Goal: Task Accomplishment & Management: Complete application form

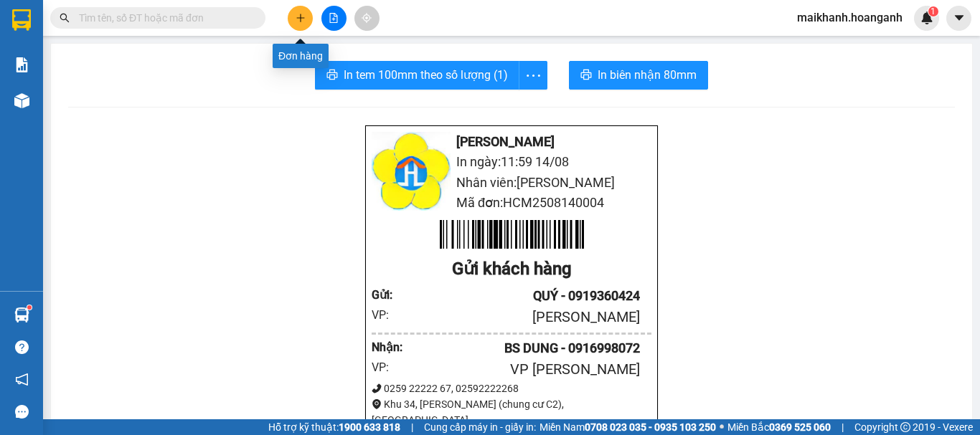
click at [295, 16] on icon "plus" at bounding box center [300, 18] width 10 height 10
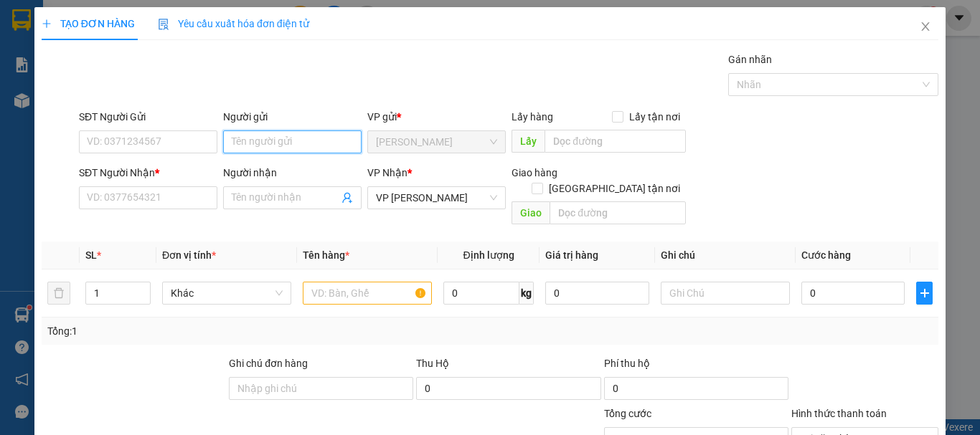
click at [263, 139] on input "Người gửi" at bounding box center [292, 142] width 138 height 23
type input "TRÂM"
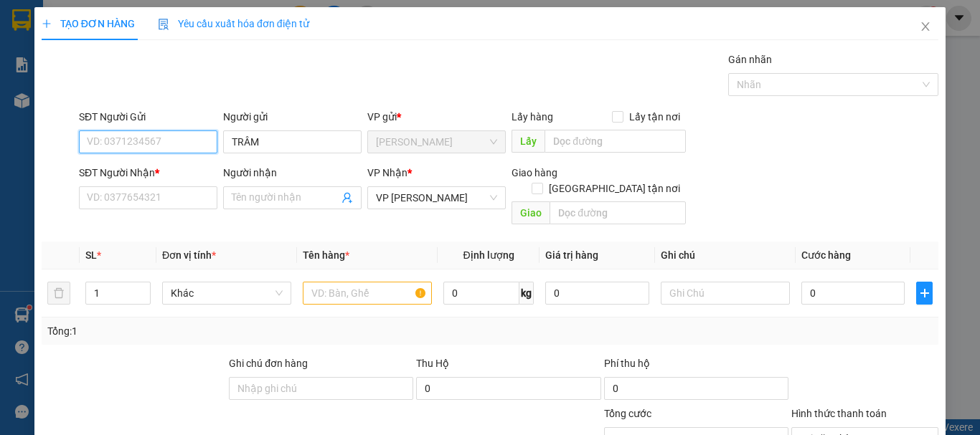
click at [186, 142] on input "SĐT Người Gửi" at bounding box center [148, 142] width 138 height 23
type input "0913571217"
click at [165, 163] on div "0913571217 - TRÂM" at bounding box center [147, 171] width 120 height 16
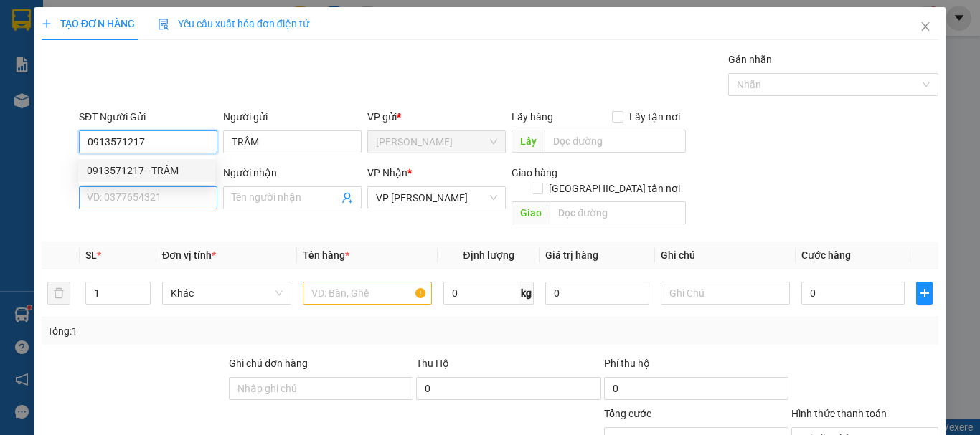
type input "100.000"
type input "0913571217"
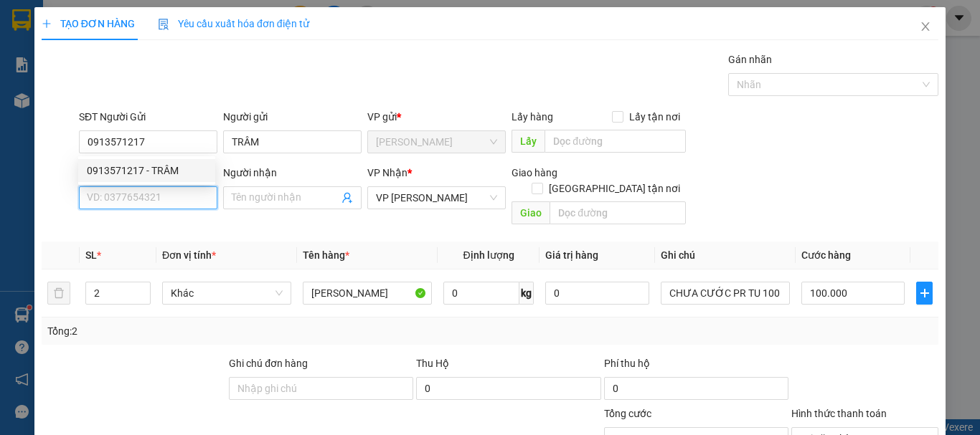
click at [179, 202] on input "SĐT Người Nhận *" at bounding box center [148, 197] width 138 height 23
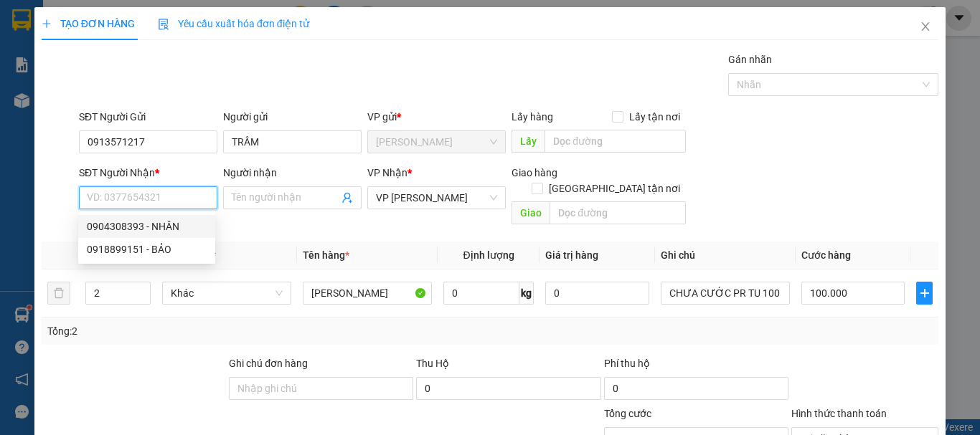
click at [140, 222] on div "0904308393 - NHÂN" at bounding box center [147, 227] width 120 height 16
type input "0904308393"
type input "NHÂN"
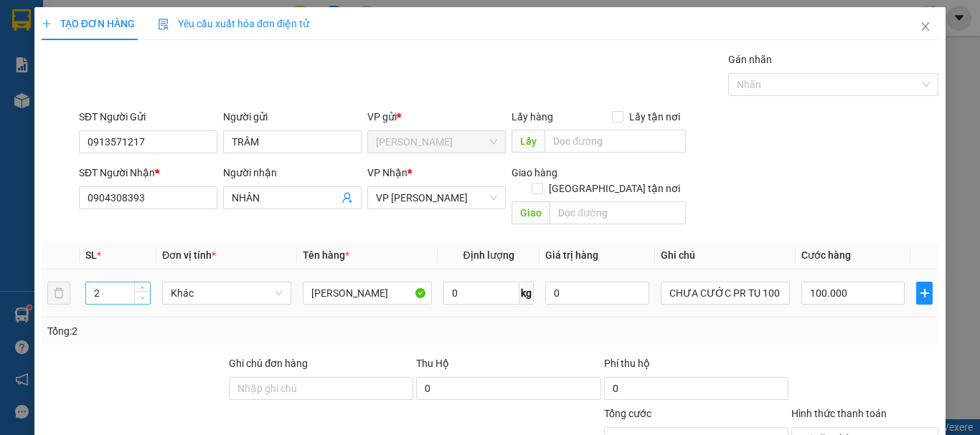
type input "1"
click at [142, 295] on icon "down" at bounding box center [142, 297] width 5 height 5
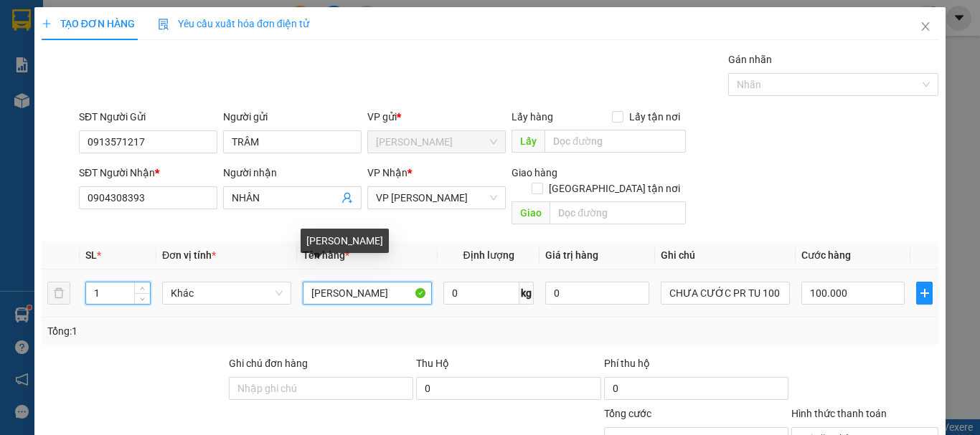
click at [378, 283] on input "[PERSON_NAME]" at bounding box center [367, 293] width 129 height 23
type input "0"
click at [395, 282] on input "[PERSON_NAME]" at bounding box center [367, 293] width 129 height 23
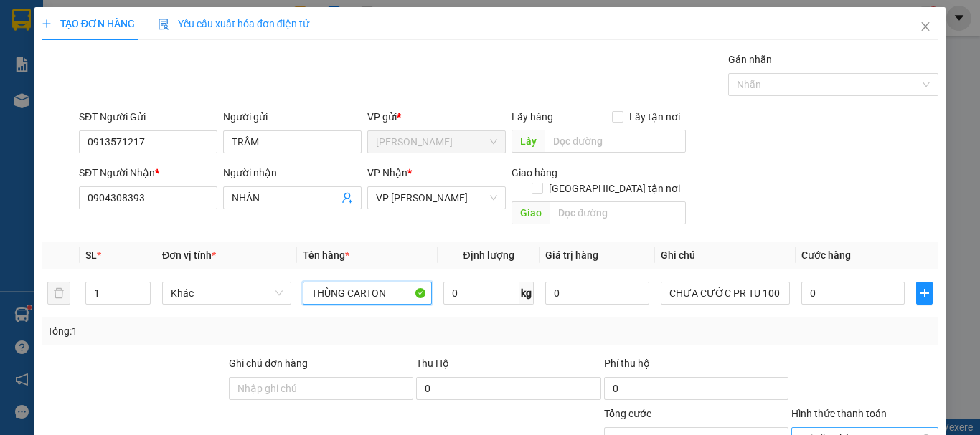
scroll to position [72, 0]
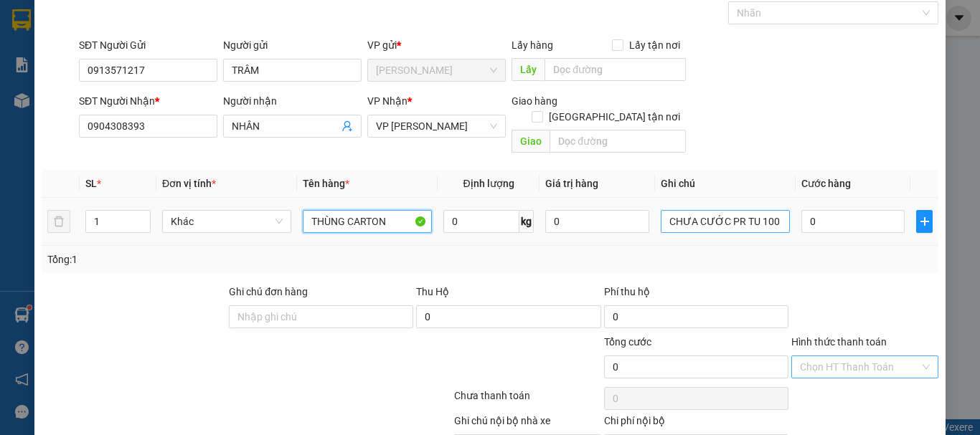
type input "THÙNG CARTON"
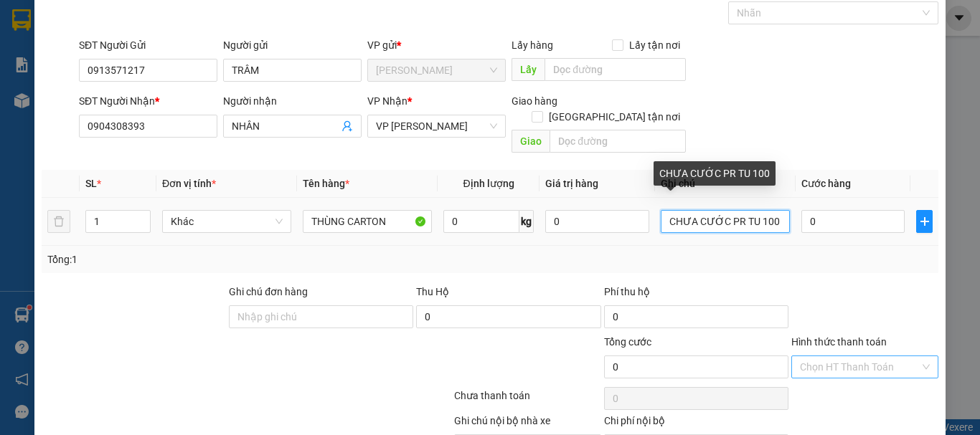
click at [765, 210] on input "CHƯA CƯỚC PR TU 100" at bounding box center [725, 221] width 129 height 23
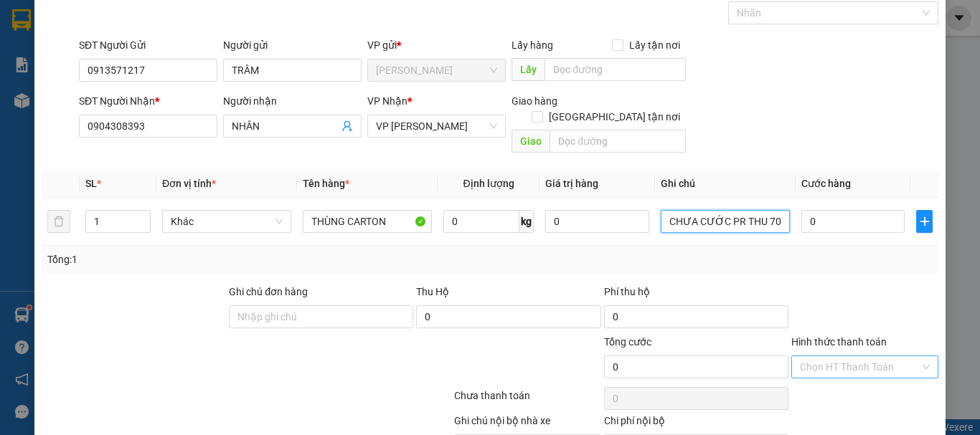
type input "CHƯA CƯỚC PR THU 70"
click at [847, 265] on div "Transit Pickup Surcharge Ids Transit Deliver Surcharge Ids Transit Deliver Surc…" at bounding box center [490, 235] width 897 height 511
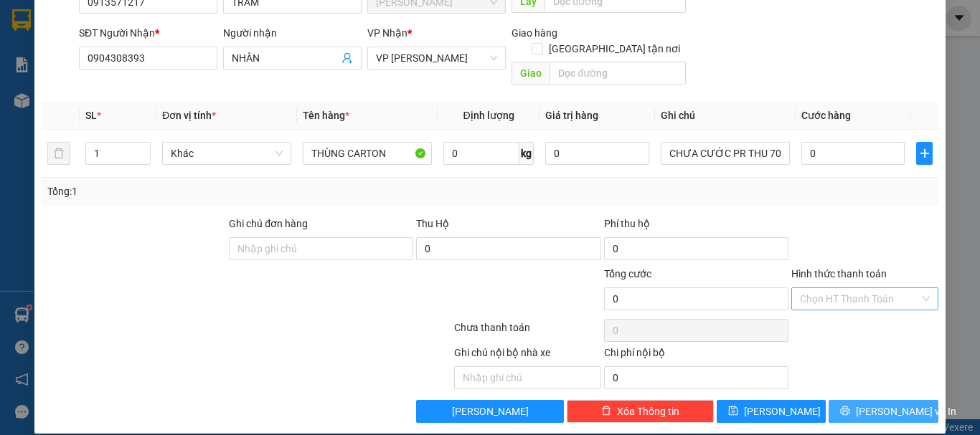
click at [892, 404] on span "[PERSON_NAME] và In" at bounding box center [906, 412] width 100 height 16
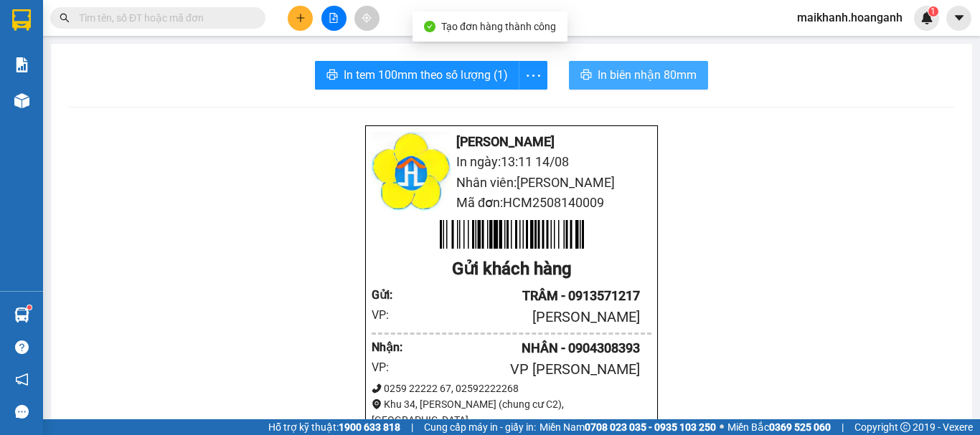
drag, startPoint x: 666, startPoint y: 85, endPoint x: 658, endPoint y: 69, distance: 18.0
click at [663, 79] on button "In biên nhận 80mm" at bounding box center [638, 75] width 139 height 29
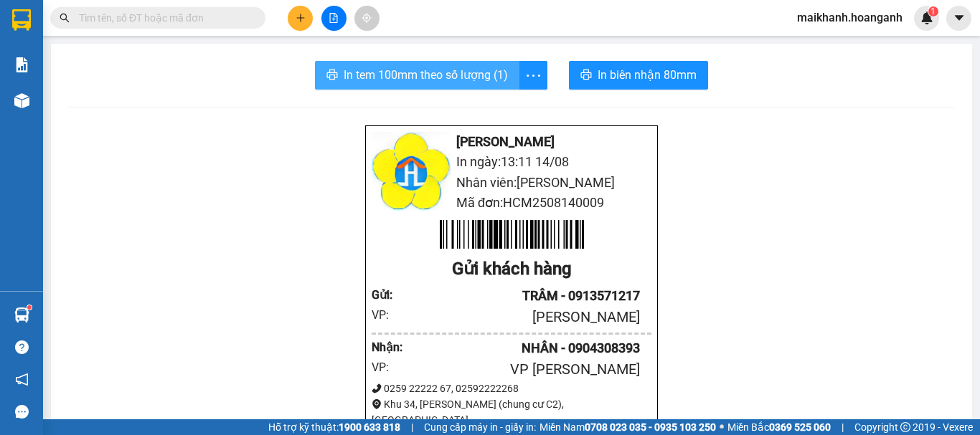
click at [367, 73] on span "In tem 100mm theo số lượng (1)" at bounding box center [426, 75] width 164 height 18
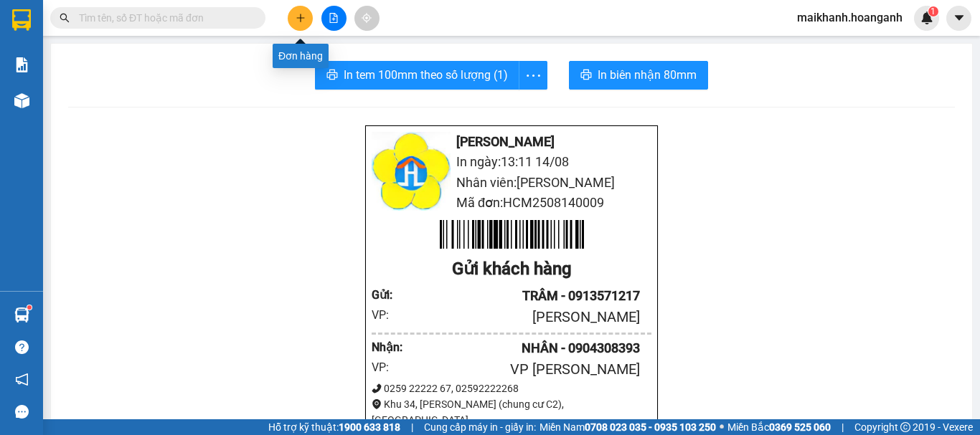
click at [305, 16] on icon "plus" at bounding box center [300, 18] width 10 height 10
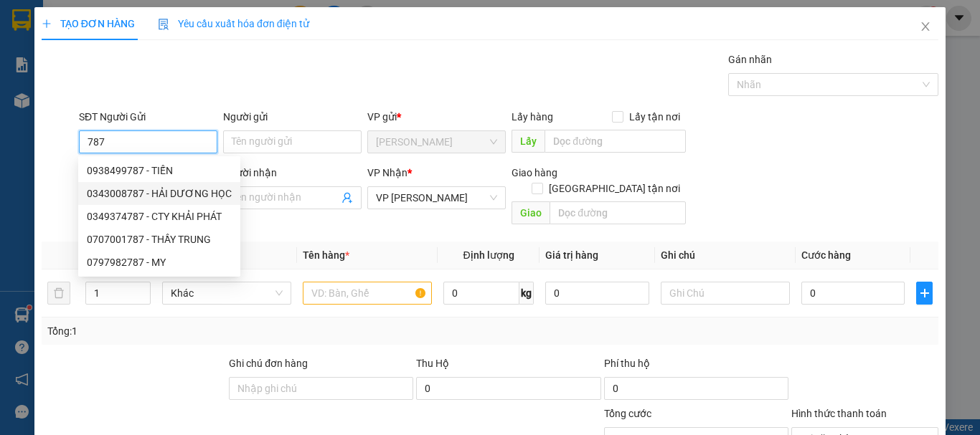
click at [159, 186] on div "0343008787 - HẢI DƯƠNG HỌC" at bounding box center [159, 194] width 145 height 16
type input "0343008787"
type input "HẢI DƯƠNG HỌC"
type input "230.000"
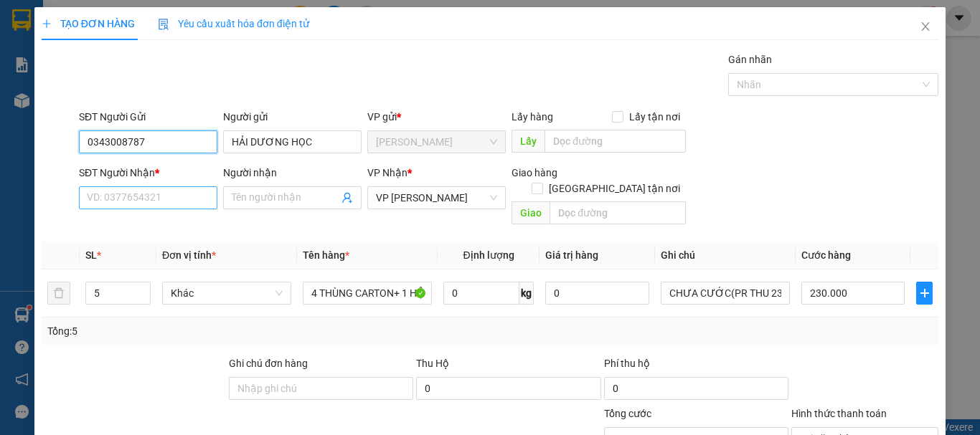
type input "0343008787"
click at [149, 204] on input "SĐT Người Nhận *" at bounding box center [148, 197] width 138 height 23
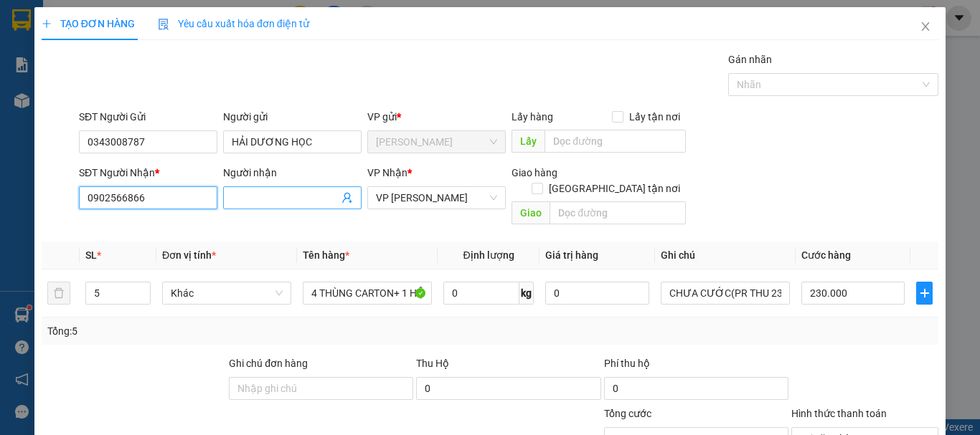
type input "0902566866"
click at [260, 197] on input "Người nhận" at bounding box center [285, 198] width 107 height 16
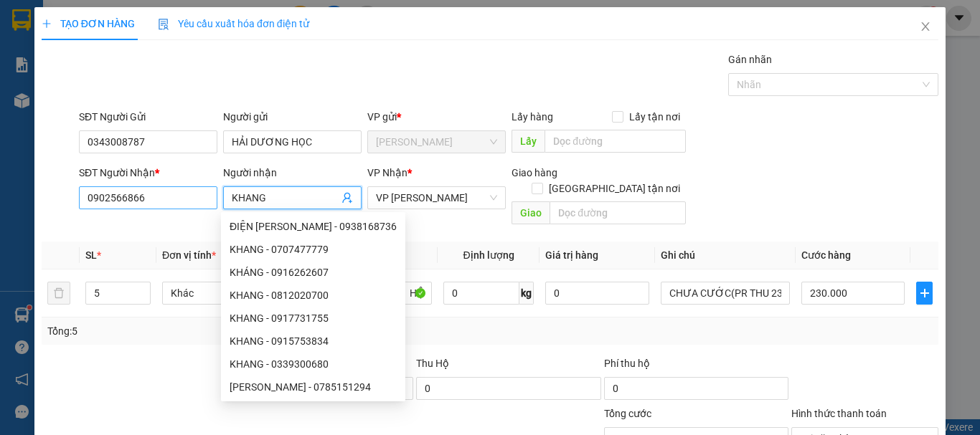
type input "KHANG"
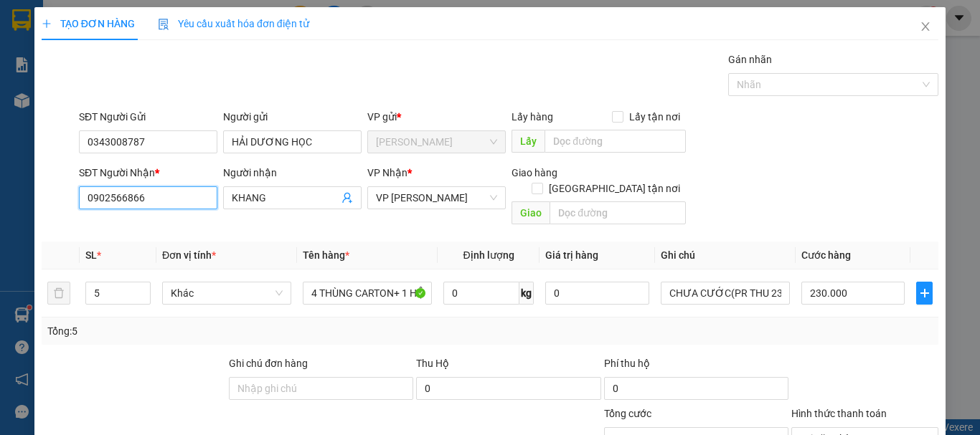
drag, startPoint x: 140, startPoint y: 198, endPoint x: 80, endPoint y: 205, distance: 60.0
click at [80, 205] on input "0902566866" at bounding box center [148, 197] width 138 height 23
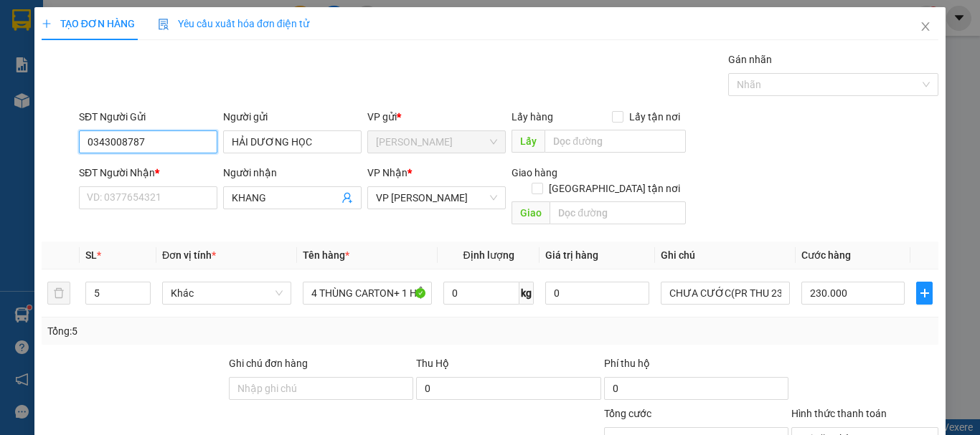
click at [145, 144] on input "0343008787" at bounding box center [148, 142] width 138 height 23
type input "0"
paste input "0902566866"
type input "0902566866"
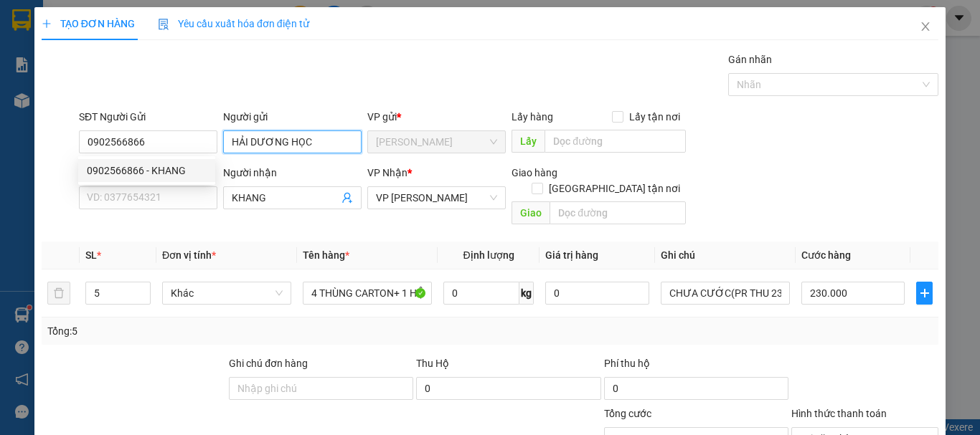
click at [311, 139] on input "HẢI DƯƠNG HỌC" at bounding box center [292, 142] width 138 height 23
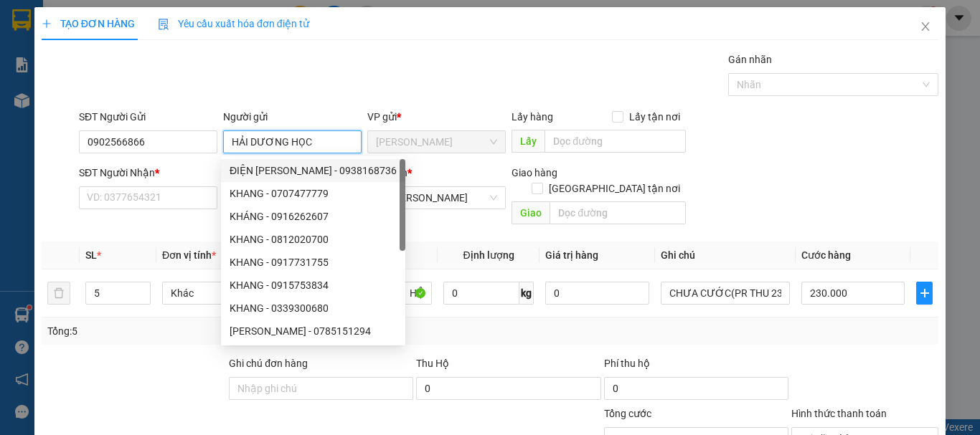
drag, startPoint x: 311, startPoint y: 138, endPoint x: 235, endPoint y: 170, distance: 83.0
drag, startPoint x: 235, startPoint y: 170, endPoint x: 184, endPoint y: 226, distance: 75.6
click at [128, 247] on div "SL *" at bounding box center [117, 255] width 65 height 16
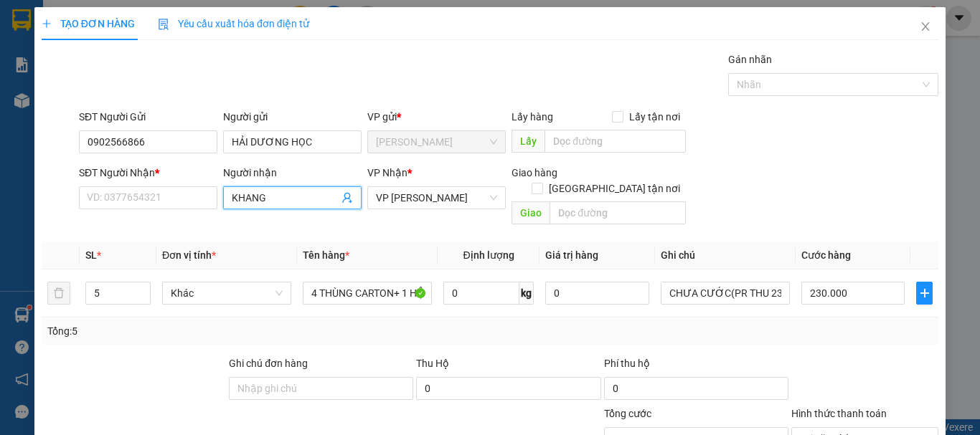
drag, startPoint x: 300, startPoint y: 197, endPoint x: 164, endPoint y: 214, distance: 137.3
click at [164, 214] on div "SĐT Người Nhận * VD: 0377654321 Người nhận [PERSON_NAME] VP Nhận * VP [PERSON_N…" at bounding box center [508, 198] width 865 height 66
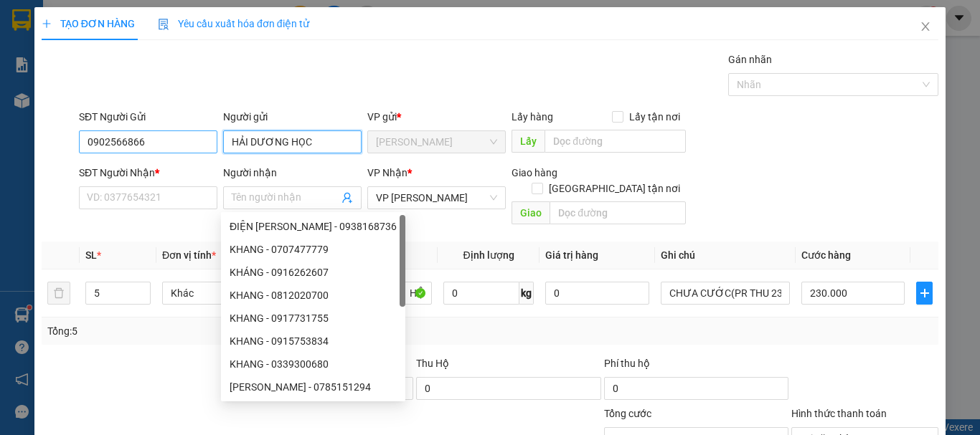
drag, startPoint x: 323, startPoint y: 152, endPoint x: 206, endPoint y: 151, distance: 116.9
click at [207, 151] on div "SĐT Người Gửi 0902566866 Người gửi HẢI DƯƠNG HỌC HẢI DƯƠNG HỌC VP gửi * [GEOGRA…" at bounding box center [508, 134] width 865 height 50
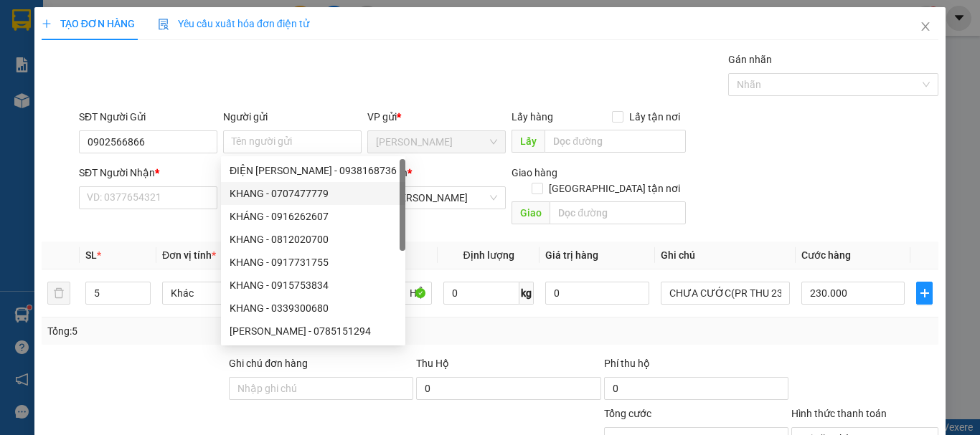
click at [163, 242] on th "Đơn vị tính *" at bounding box center [226, 256] width 141 height 28
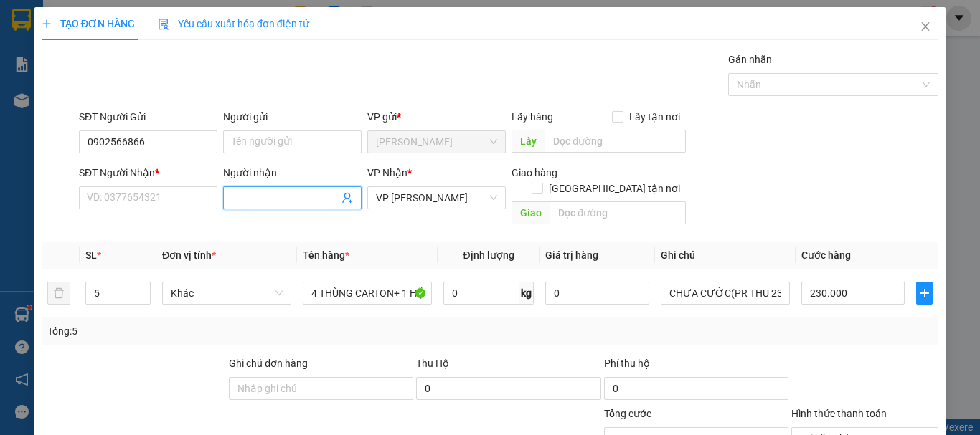
click at [247, 197] on input "Người nhận" at bounding box center [285, 198] width 107 height 16
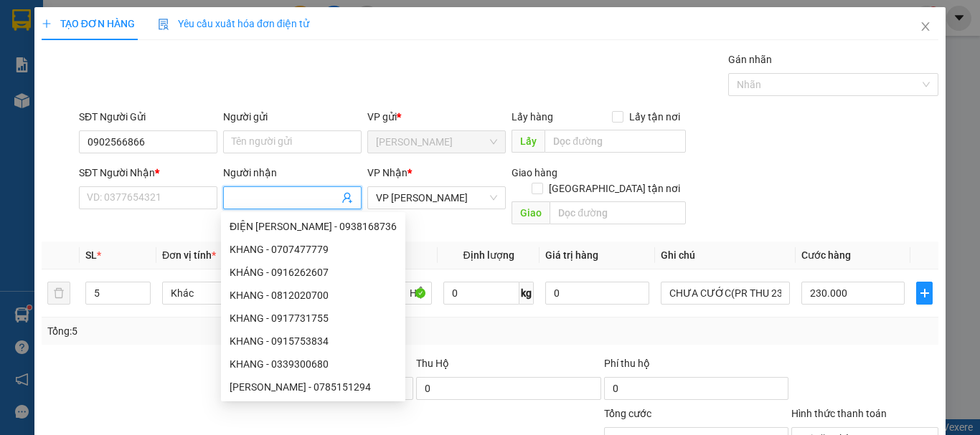
paste input "HẢI DƯƠNG HỌC"
type input "HẢI DƯƠNG HỌC"
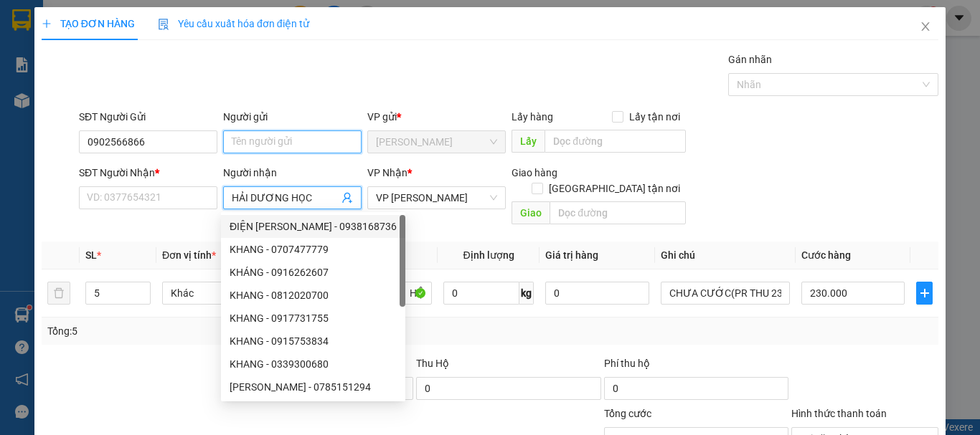
click at [248, 146] on input "Người gửi" at bounding box center [292, 142] width 138 height 23
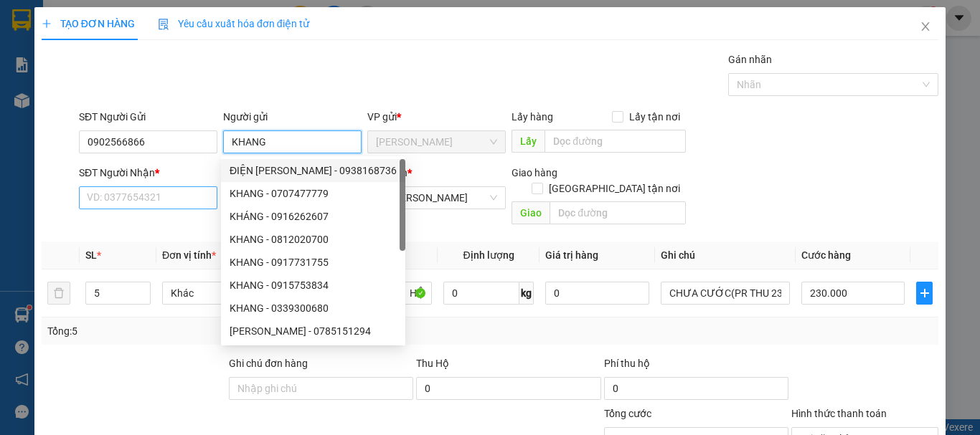
type input "KHANG"
click at [164, 196] on input "SĐT Người Nhận *" at bounding box center [148, 197] width 138 height 23
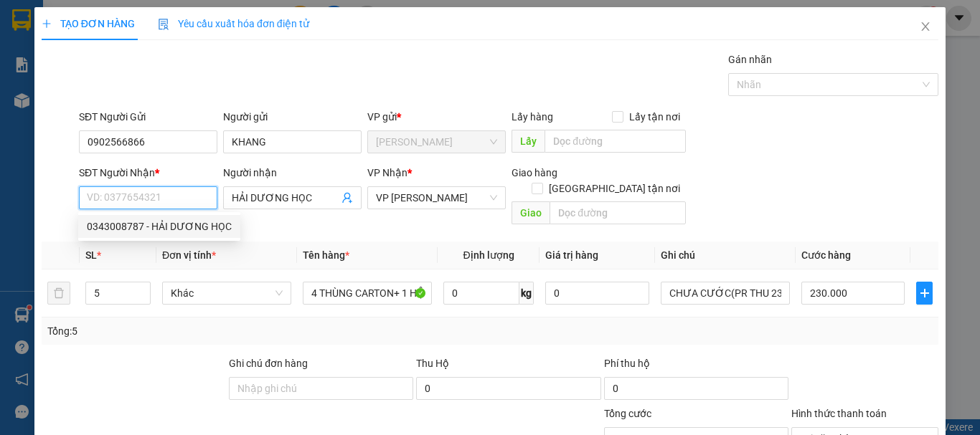
click at [148, 222] on div "0343008787 - HẢI DƯƠNG HỌC" at bounding box center [159, 227] width 145 height 16
type input "0343008787"
type input "150.000"
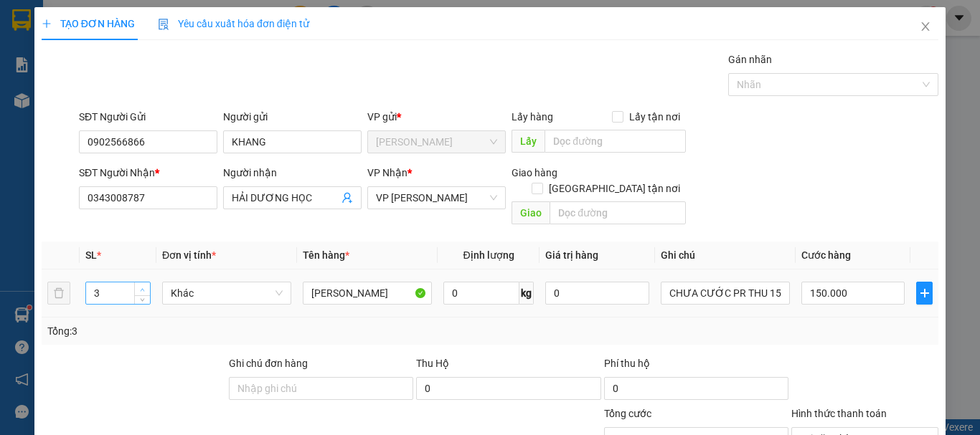
type input "4"
click at [143, 285] on span "up" at bounding box center [142, 289] width 9 height 9
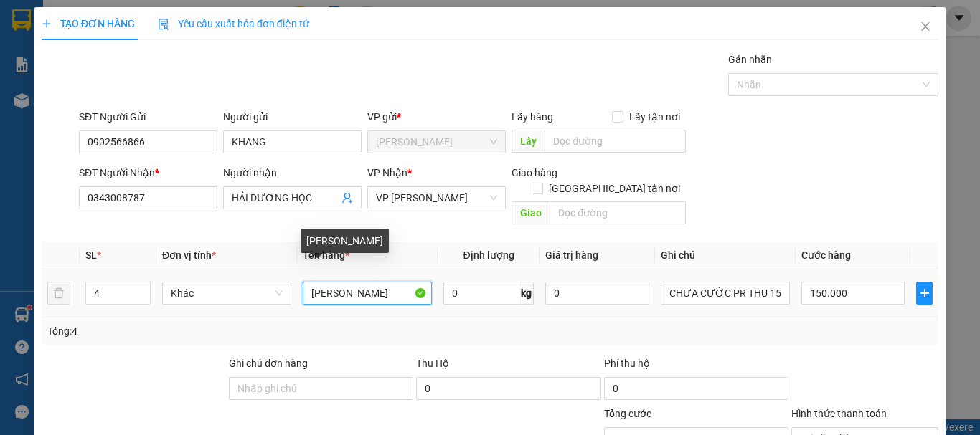
click at [361, 282] on input "[PERSON_NAME]" at bounding box center [367, 293] width 129 height 23
type input "0"
click at [363, 282] on input "[PERSON_NAME]" at bounding box center [367, 293] width 129 height 23
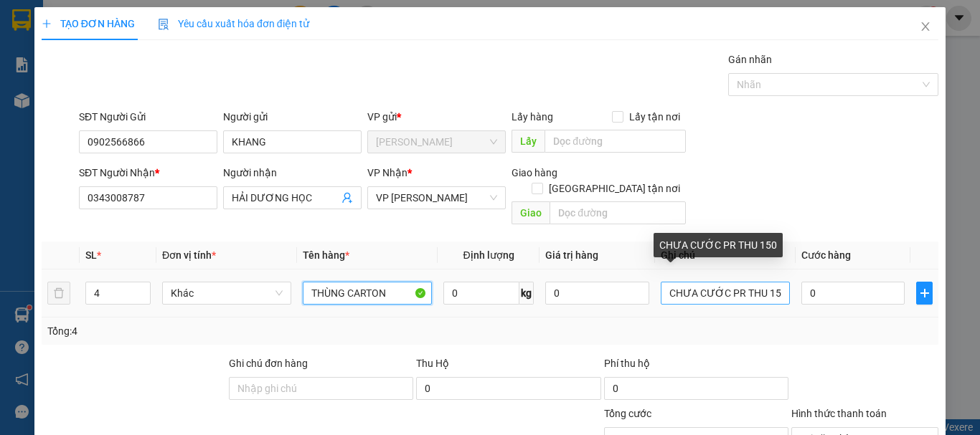
type input "THÙNG CARTON"
click at [777, 282] on input "CHƯA CƯỚC PR THU 150" at bounding box center [725, 293] width 129 height 23
click at [768, 282] on input "CHƯA CƯỚC PR THU 150" at bounding box center [725, 293] width 129 height 23
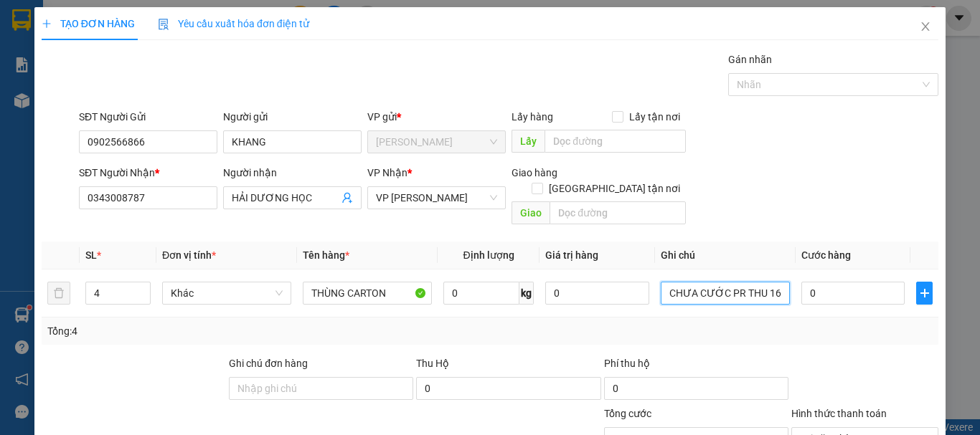
scroll to position [140, 0]
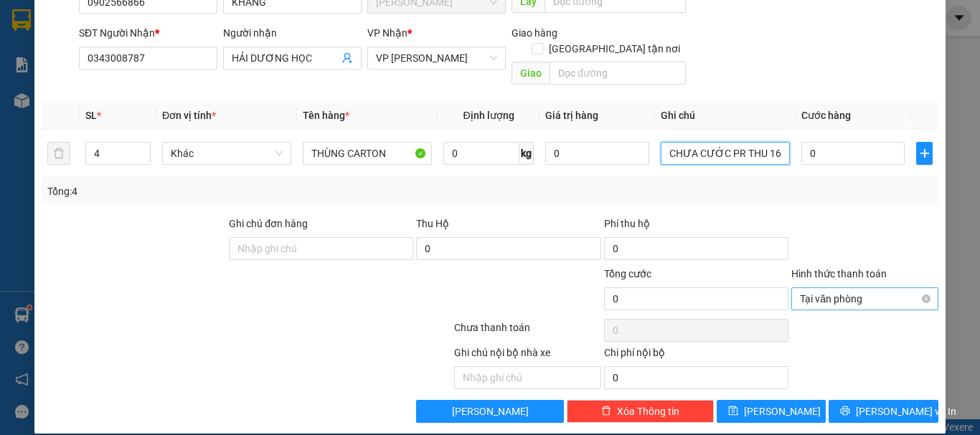
click at [922, 288] on div "Tại văn phòng" at bounding box center [864, 299] width 147 height 23
type input "CHƯA CƯỚC PR THU 160"
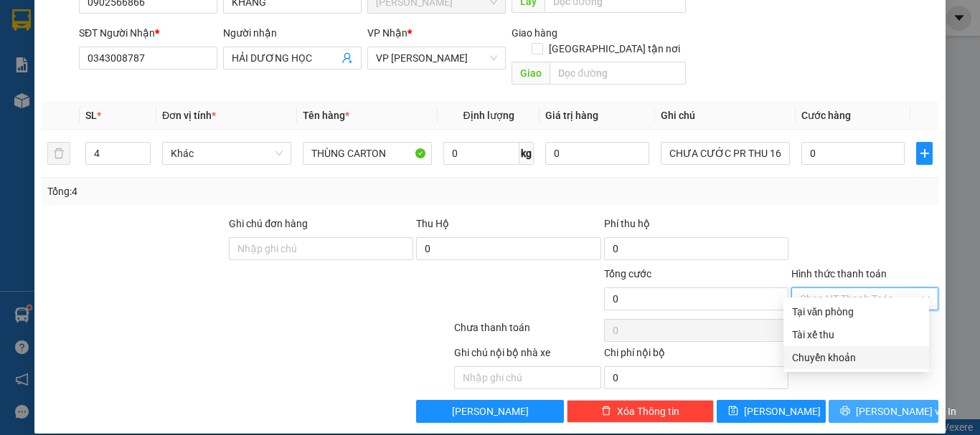
click at [897, 404] on span "[PERSON_NAME] và In" at bounding box center [906, 412] width 100 height 16
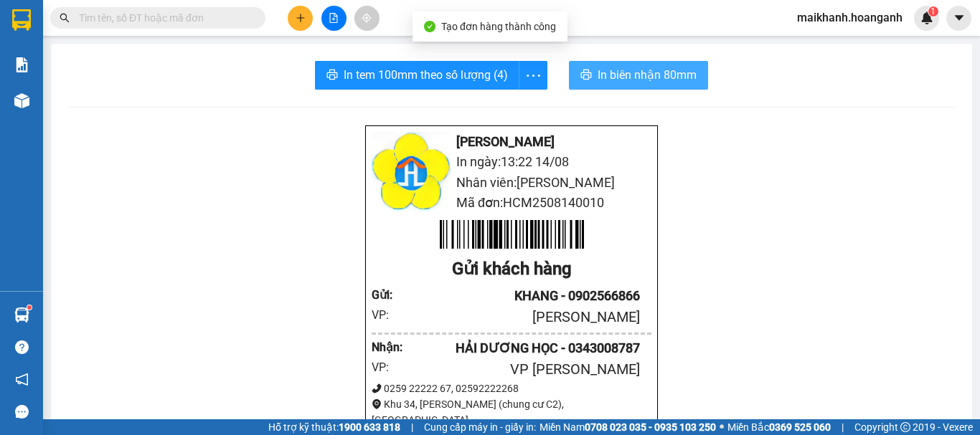
click at [625, 75] on span "In biên nhận 80mm" at bounding box center [646, 75] width 99 height 18
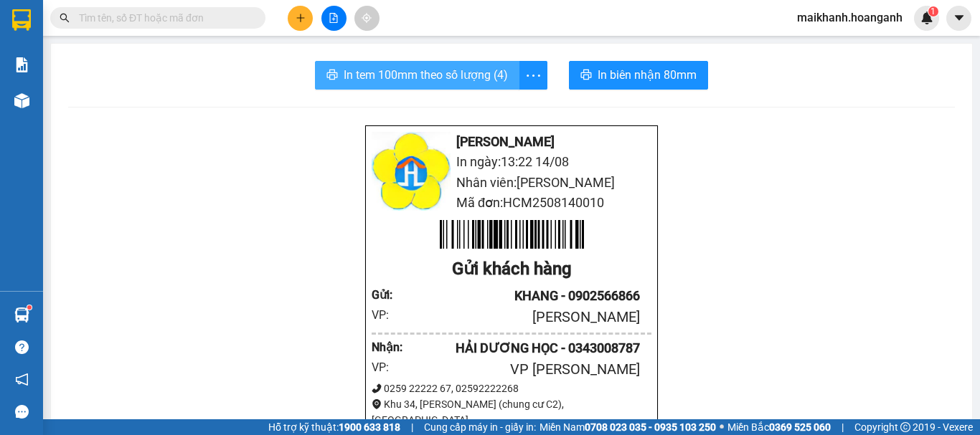
click at [417, 74] on span "In tem 100mm theo số lượng (4)" at bounding box center [426, 75] width 164 height 18
